Goal: Information Seeking & Learning: Learn about a topic

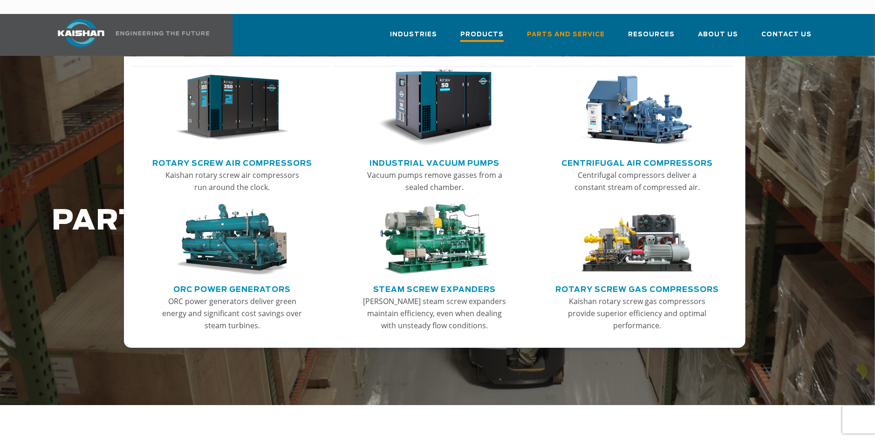
click at [479, 29] on span "Products" at bounding box center [481, 35] width 43 height 13
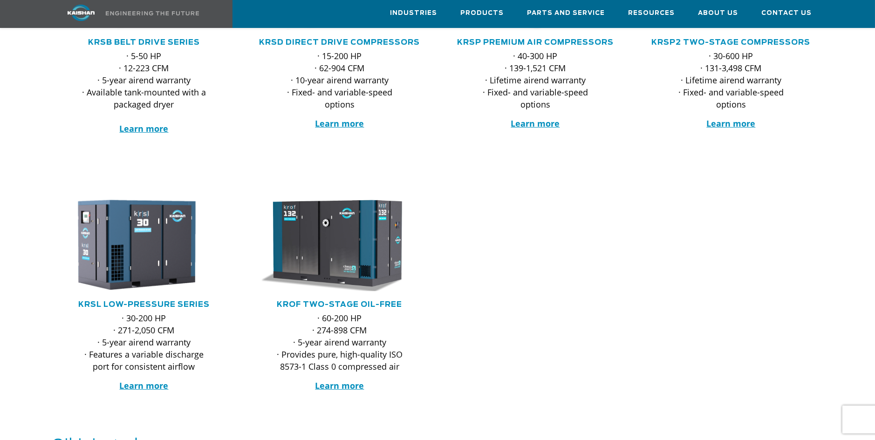
scroll to position [140, 0]
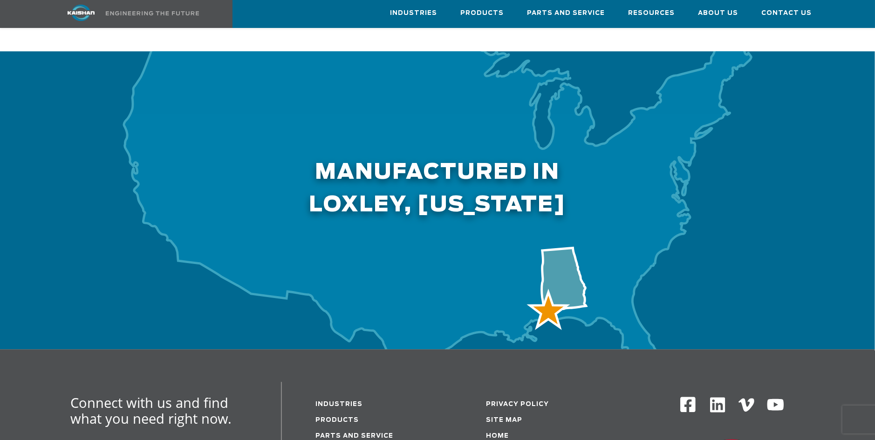
scroll to position [2656, 0]
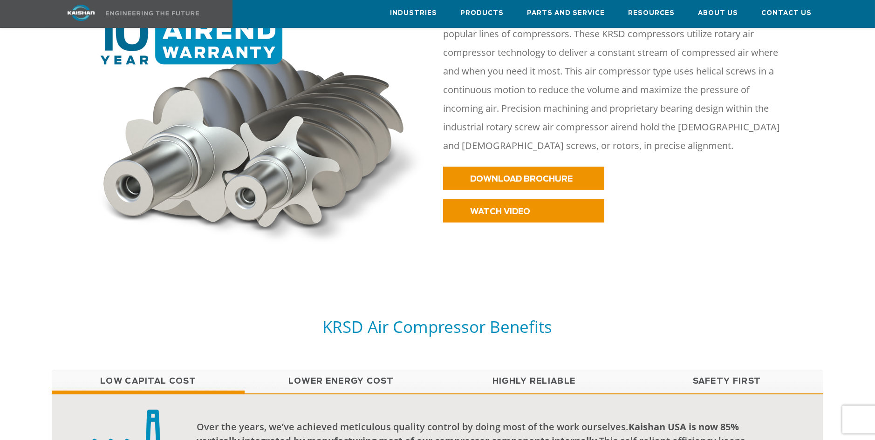
scroll to position [466, 0]
